Goal: Information Seeking & Learning: Find specific page/section

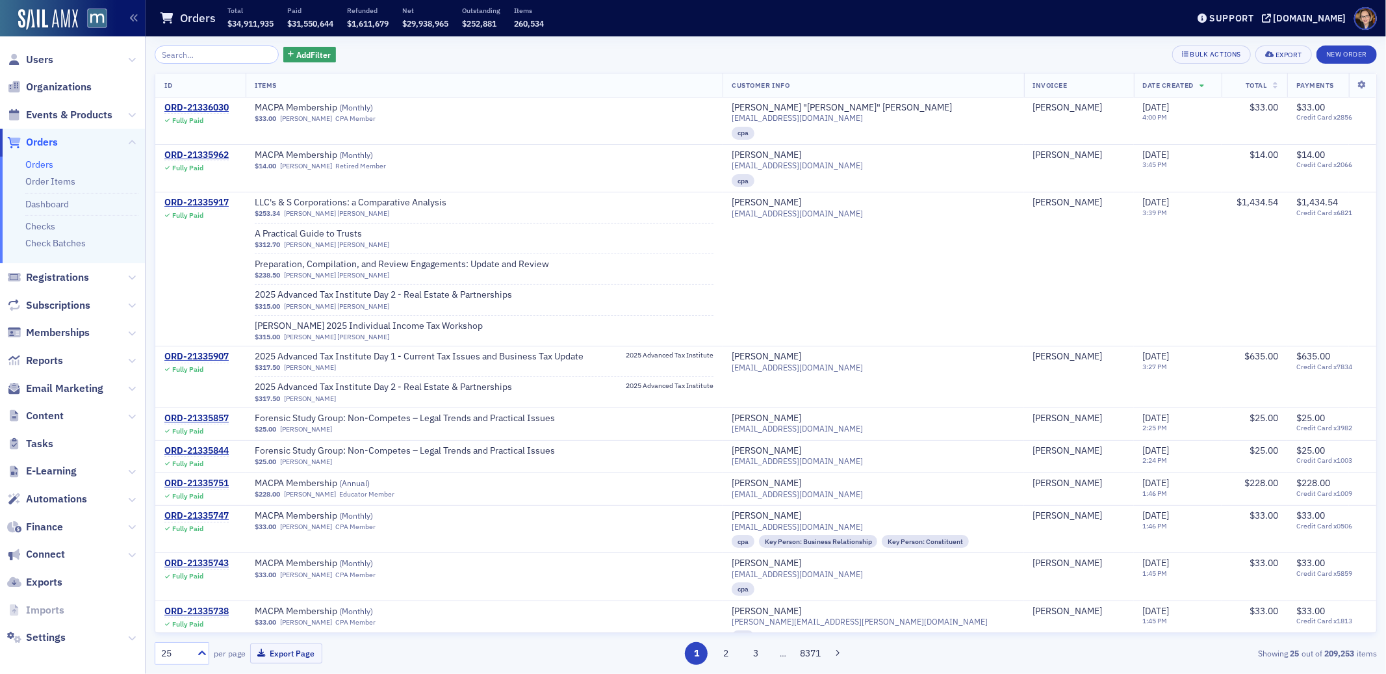
click at [46, 142] on span "Orders" at bounding box center [42, 142] width 32 height 14
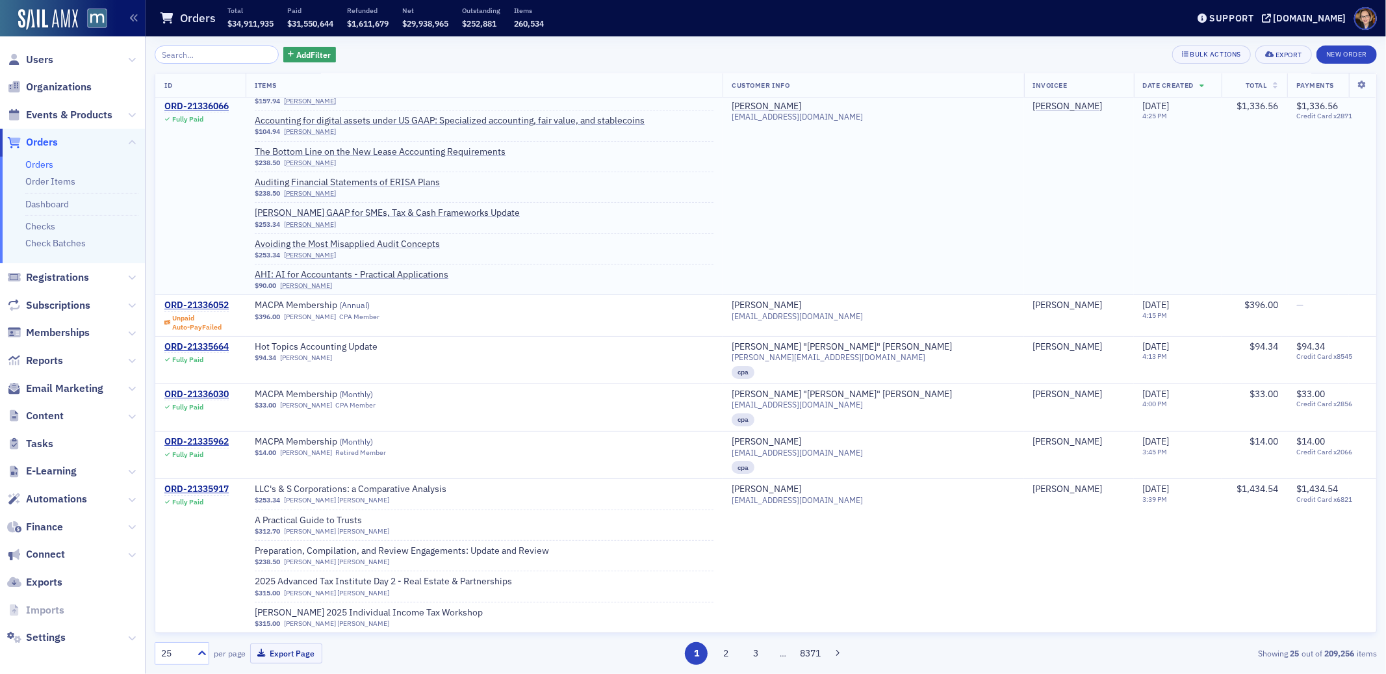
scroll to position [19, 0]
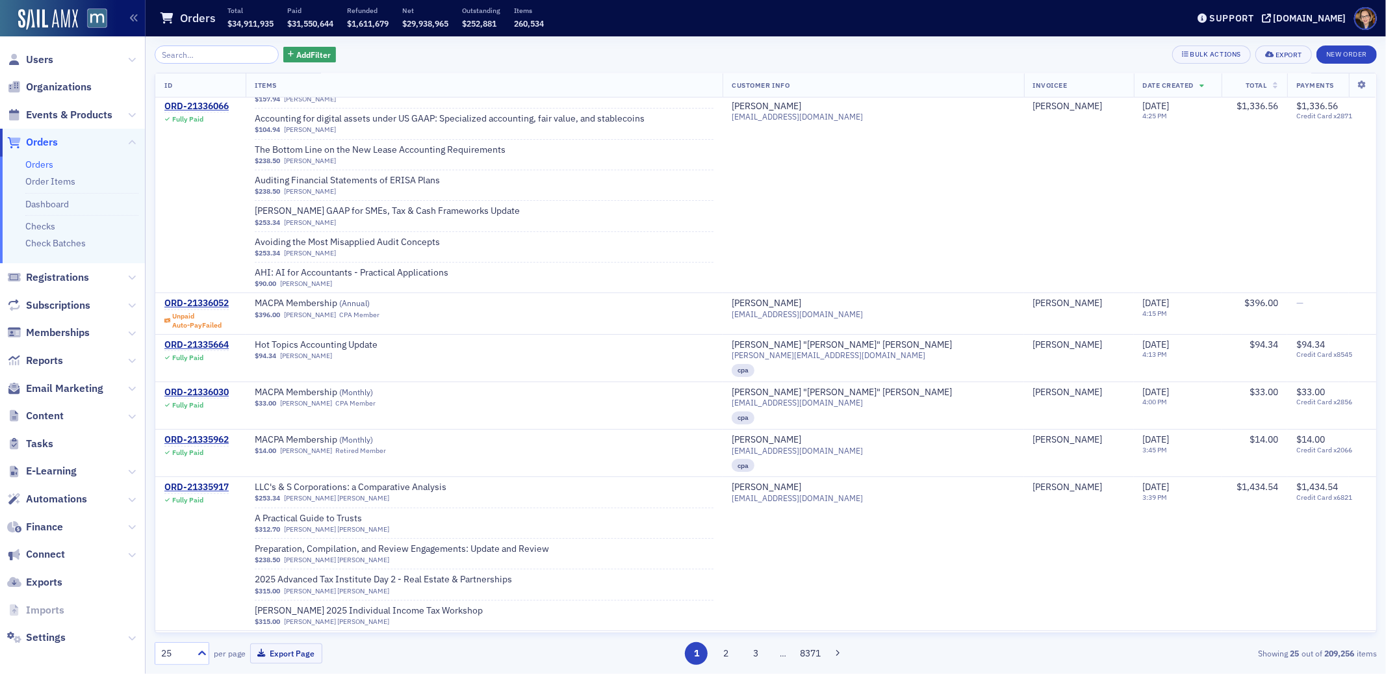
click at [45, 141] on span "Orders" at bounding box center [42, 142] width 32 height 14
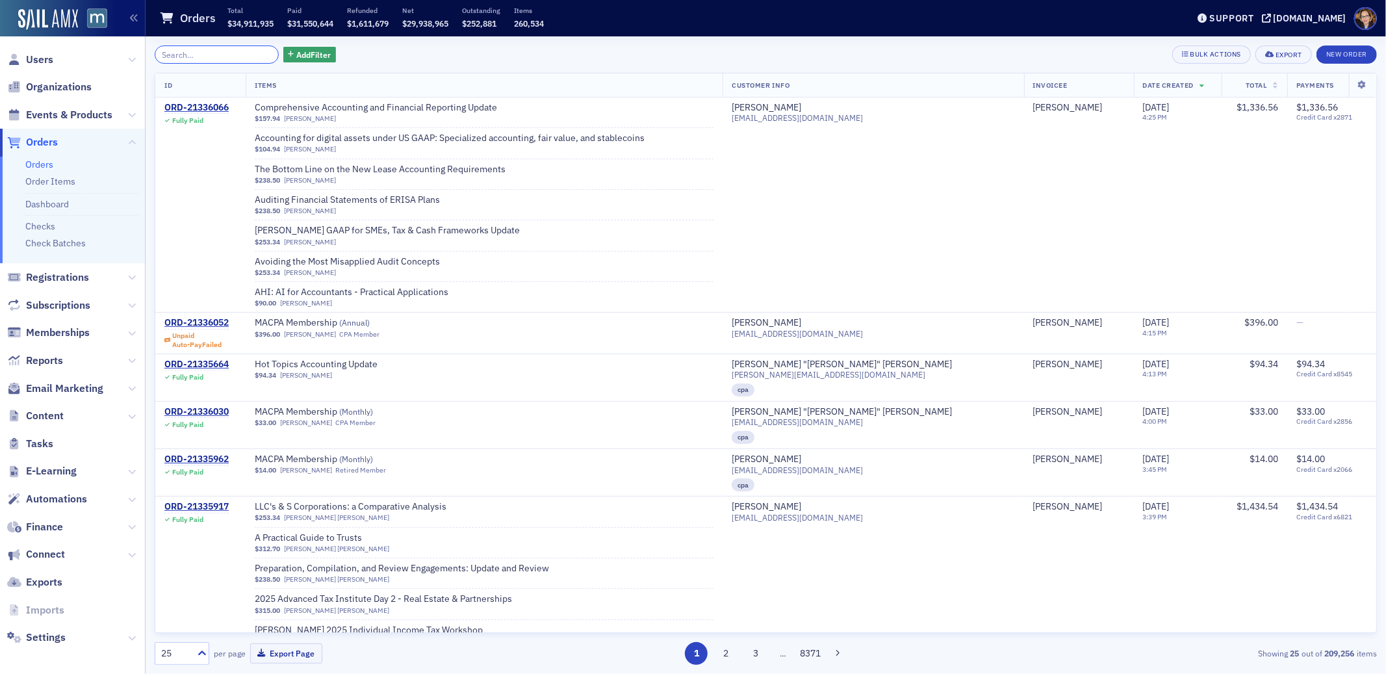
click at [203, 53] on input "search" at bounding box center [217, 54] width 124 height 18
click at [44, 57] on span "Users" at bounding box center [39, 60] width 27 height 14
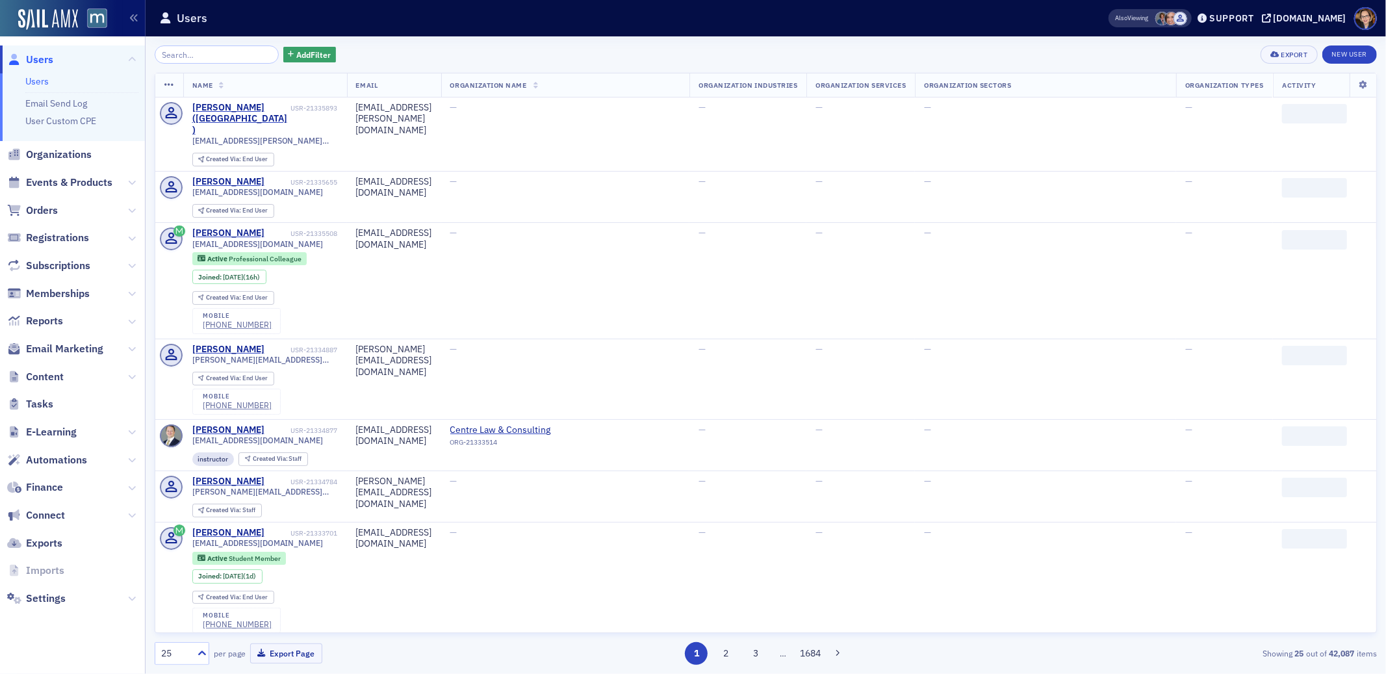
click at [203, 54] on input "search" at bounding box center [217, 54] width 124 height 18
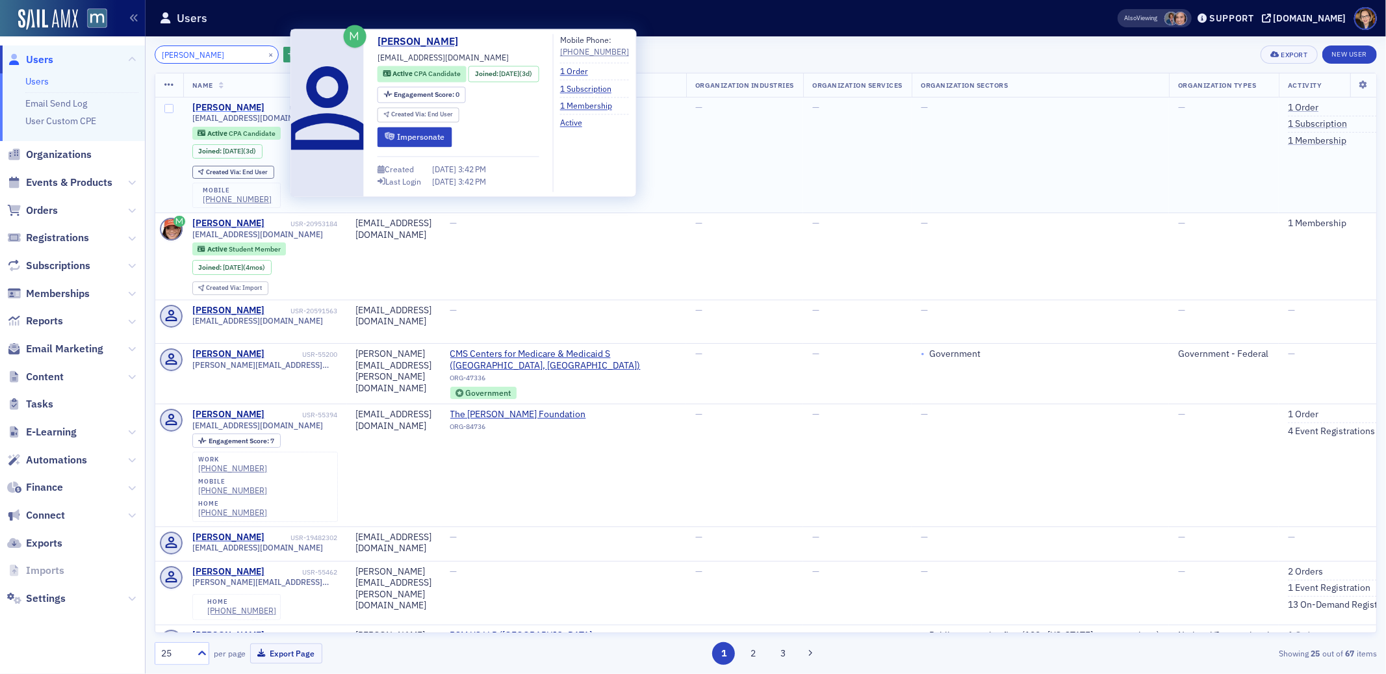
type input "[PERSON_NAME]"
click at [231, 102] on div "[PERSON_NAME]" at bounding box center [228, 108] width 72 height 12
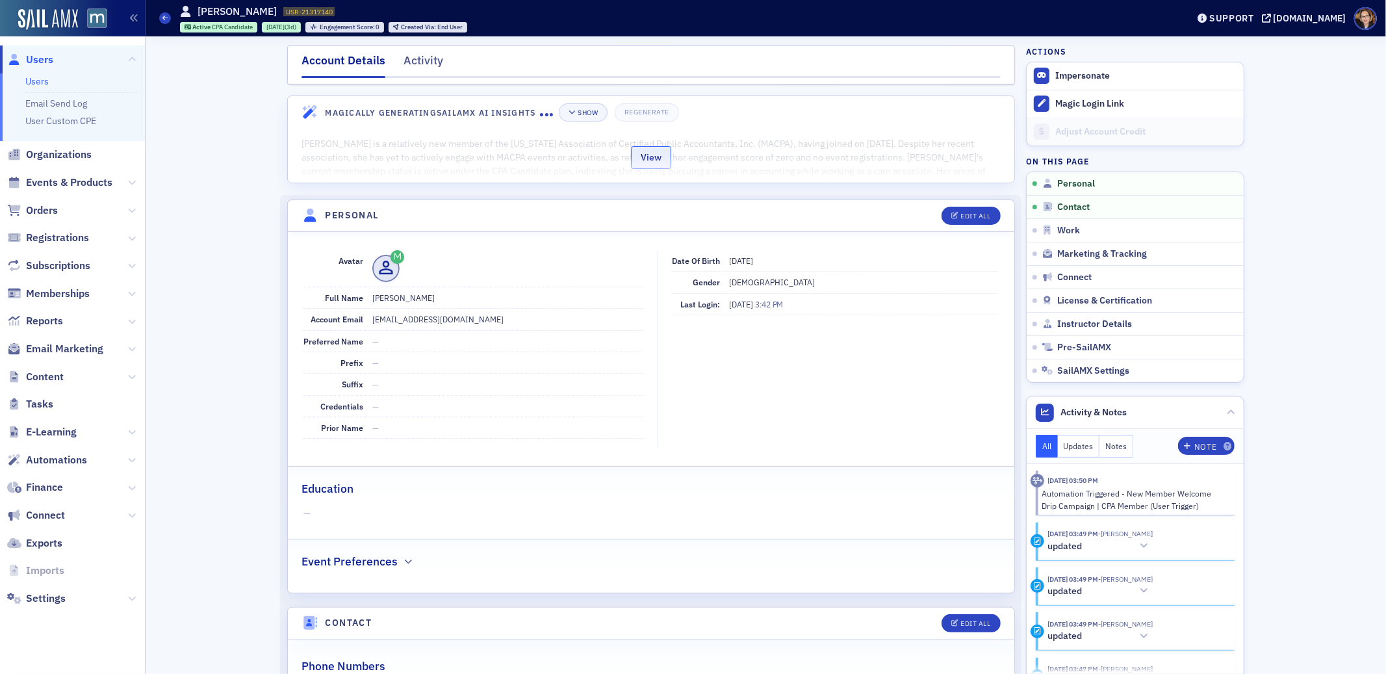
click at [639, 157] on button "View" at bounding box center [651, 157] width 40 height 23
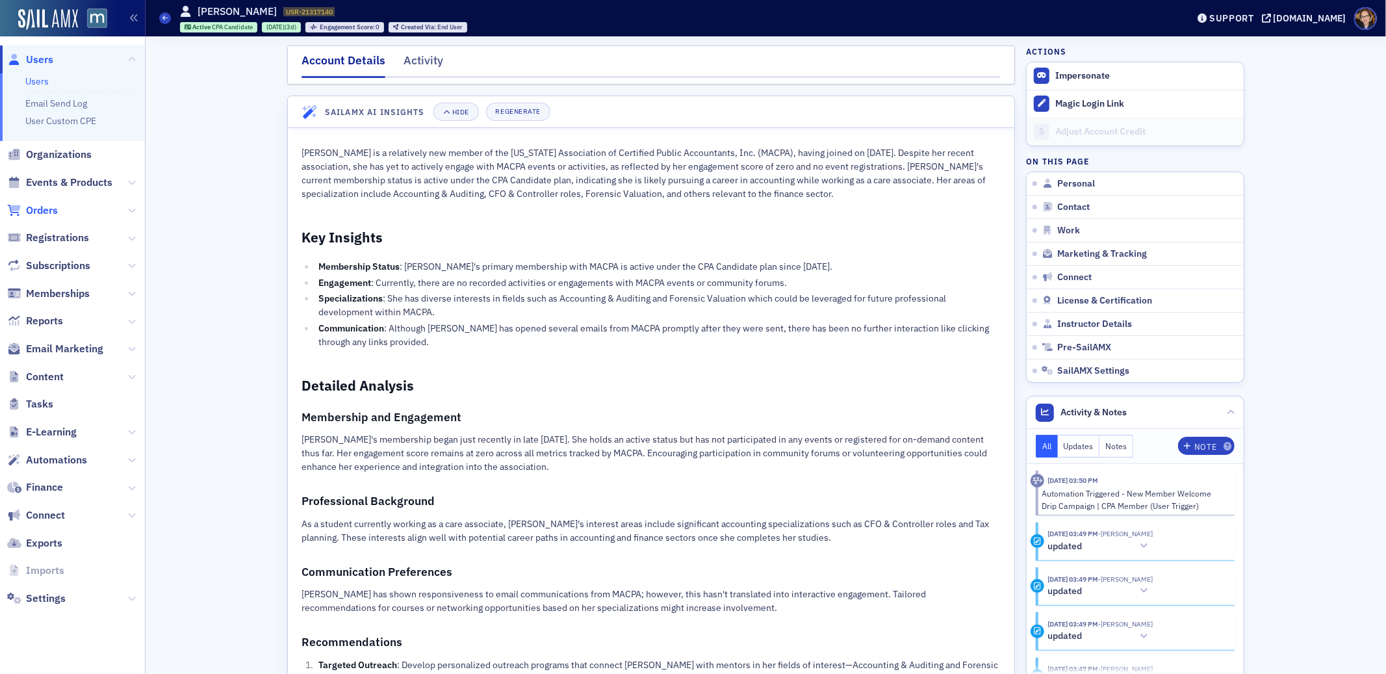
click at [48, 209] on span "Orders" at bounding box center [42, 210] width 32 height 14
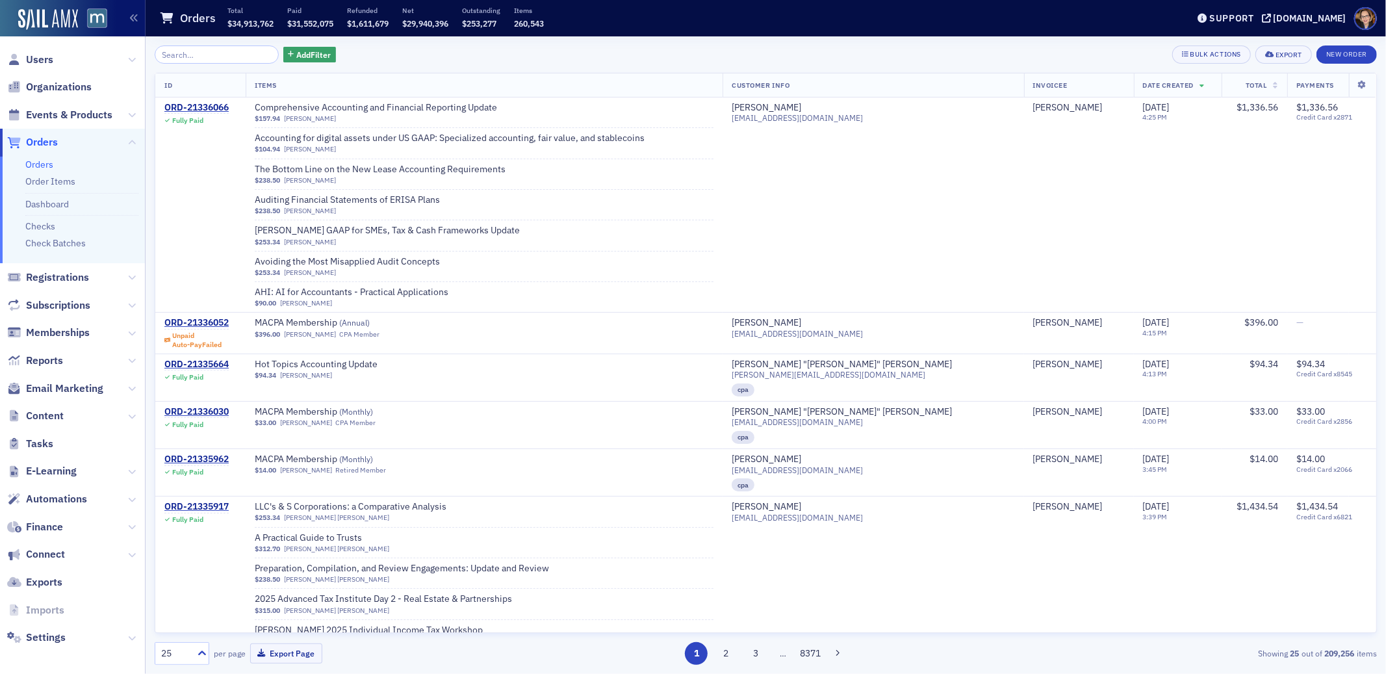
click at [44, 144] on span "Orders" at bounding box center [42, 142] width 32 height 14
